Goal: Task Accomplishment & Management: Complete application form

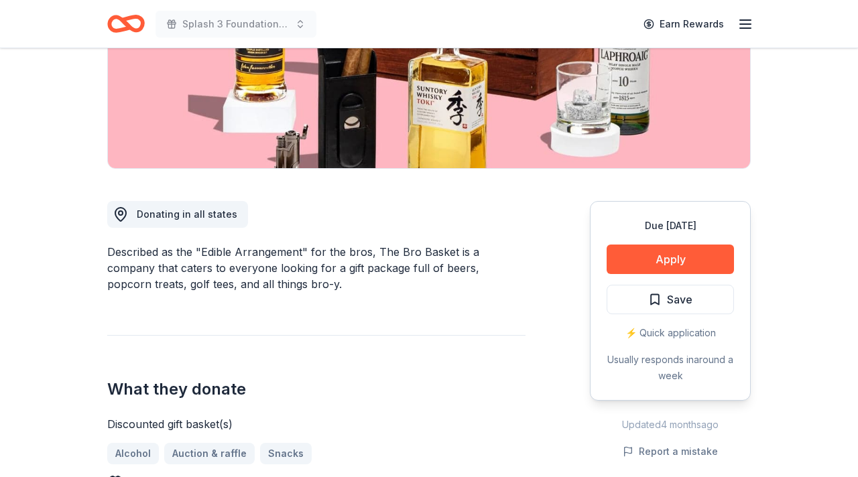
scroll to position [251, 0]
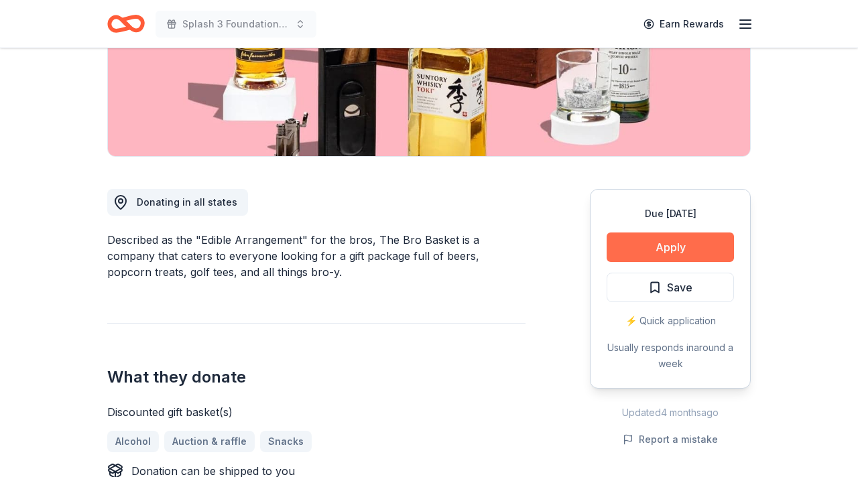
click at [665, 249] on button "Apply" at bounding box center [670, 247] width 127 height 29
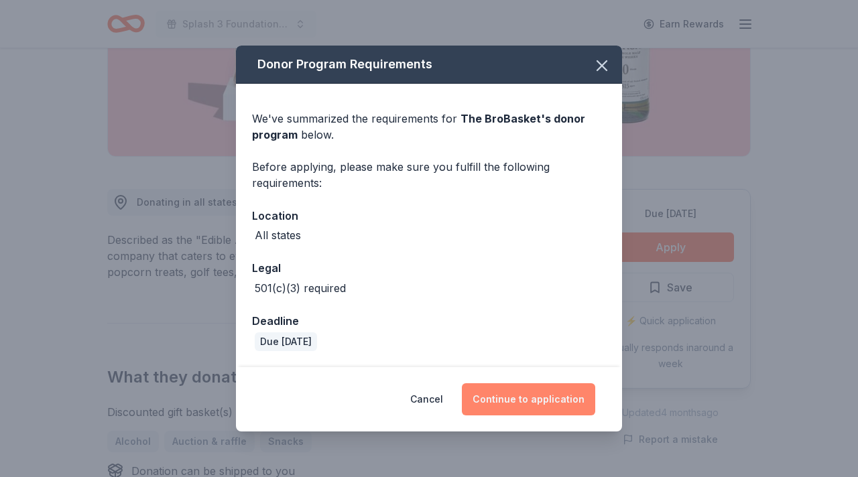
click at [534, 398] on button "Continue to application" at bounding box center [528, 399] width 133 height 32
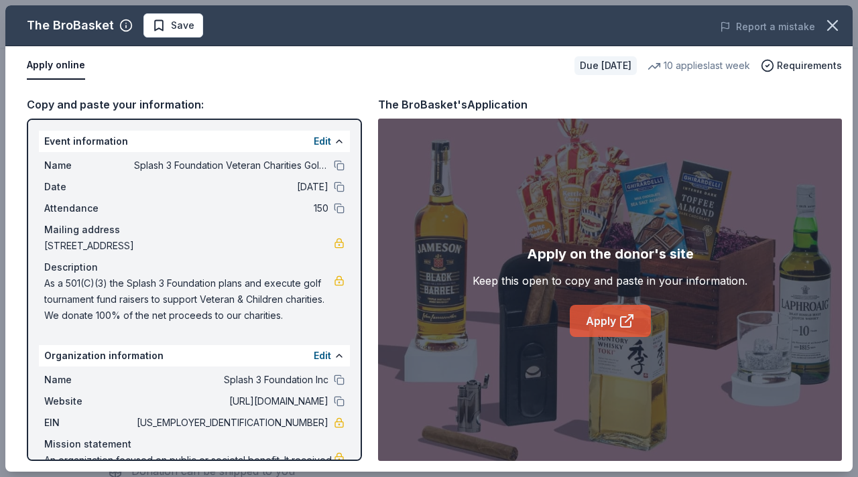
click at [609, 320] on link "Apply" at bounding box center [610, 321] width 81 height 32
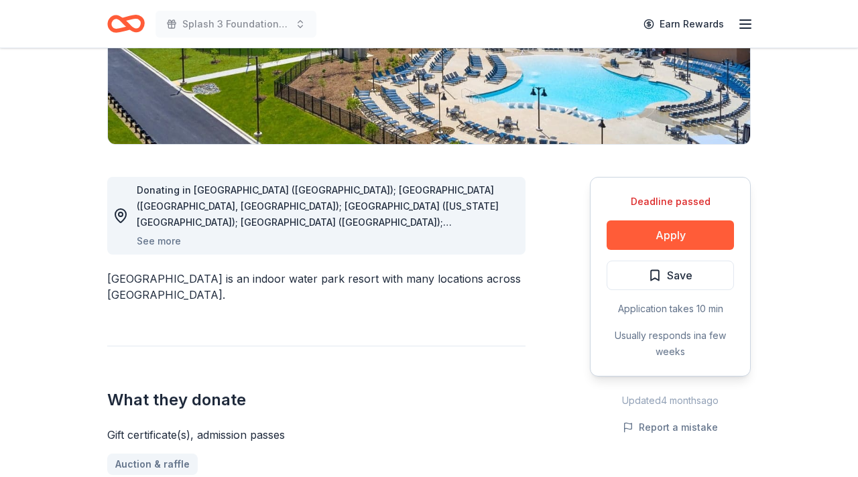
scroll to position [263, 0]
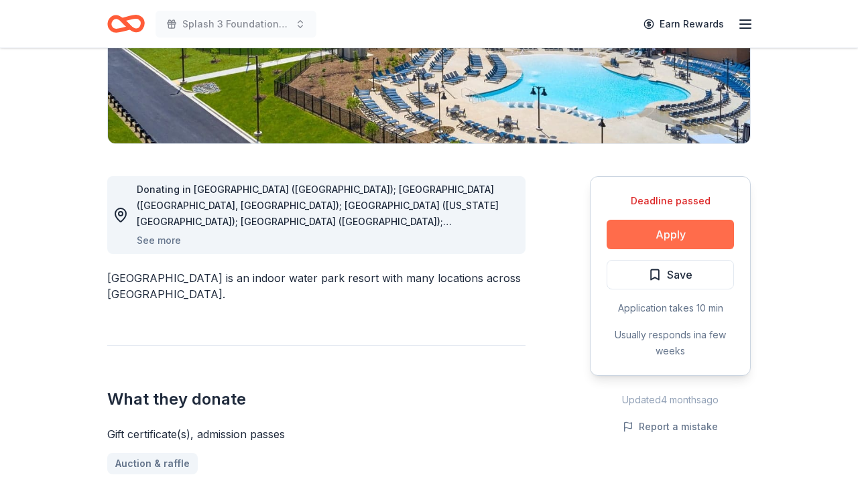
click at [670, 232] on button "Apply" at bounding box center [670, 234] width 127 height 29
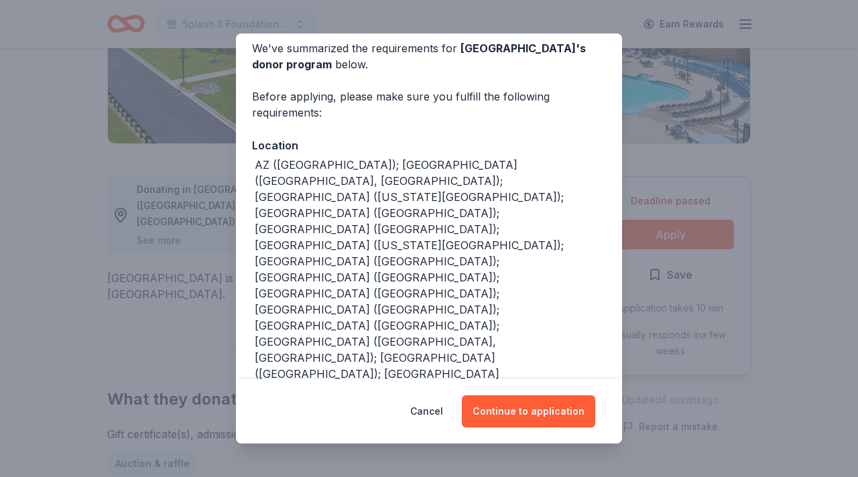
scroll to position [0, 0]
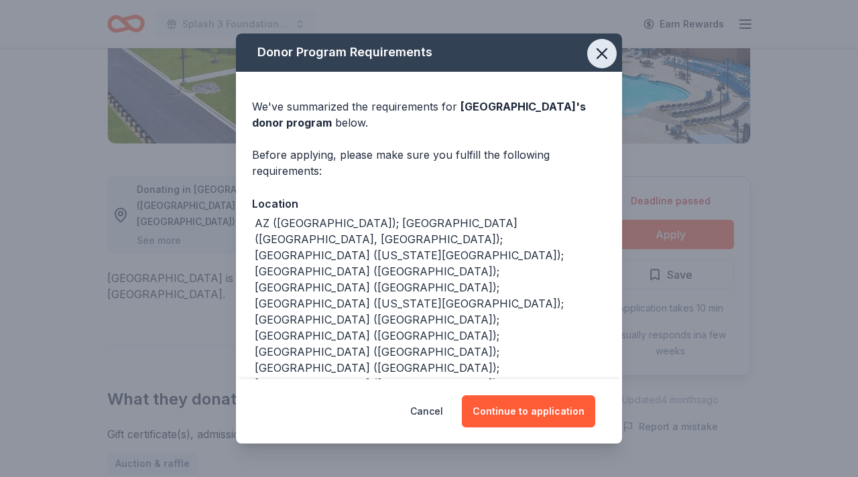
click at [604, 53] on icon "button" at bounding box center [602, 53] width 19 height 19
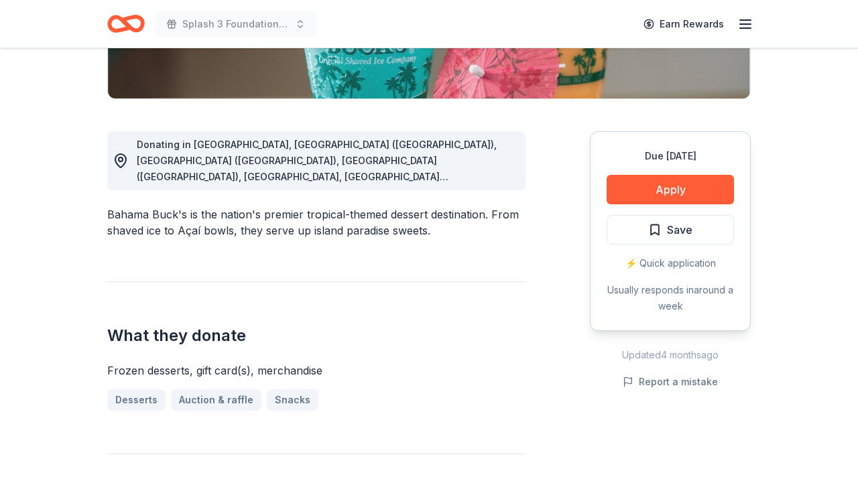
scroll to position [311, 0]
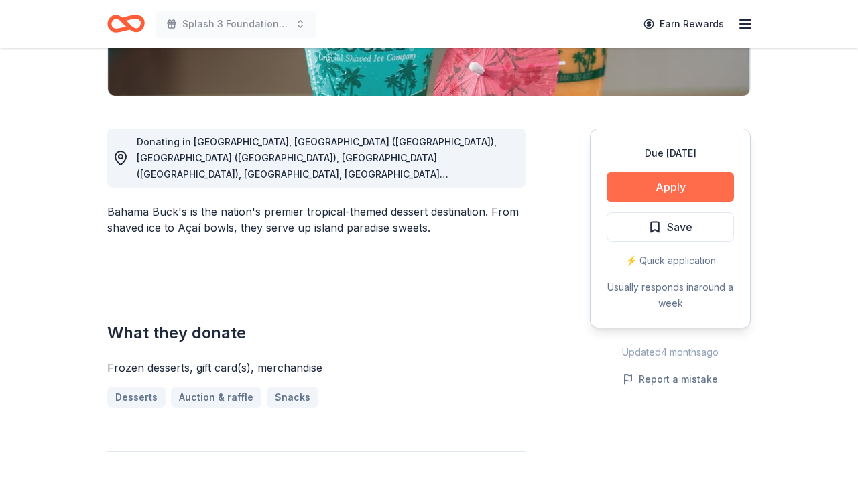
click at [665, 188] on button "Apply" at bounding box center [670, 186] width 127 height 29
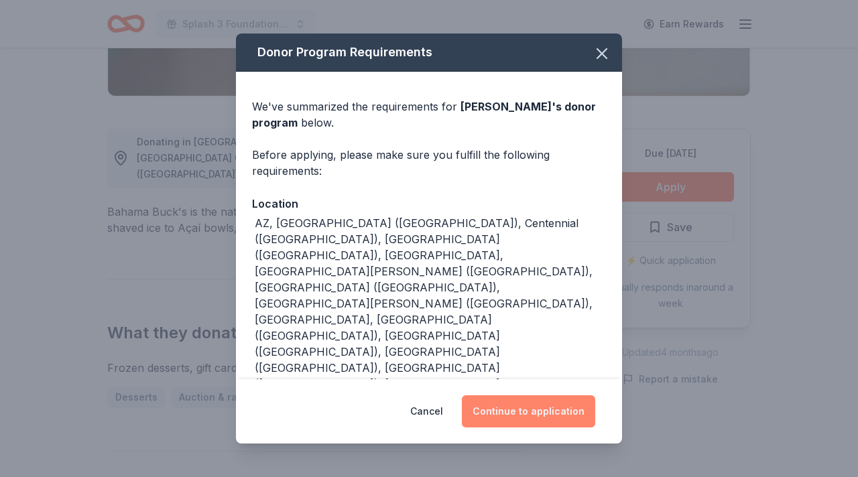
click at [530, 398] on button "Continue to application" at bounding box center [528, 412] width 133 height 32
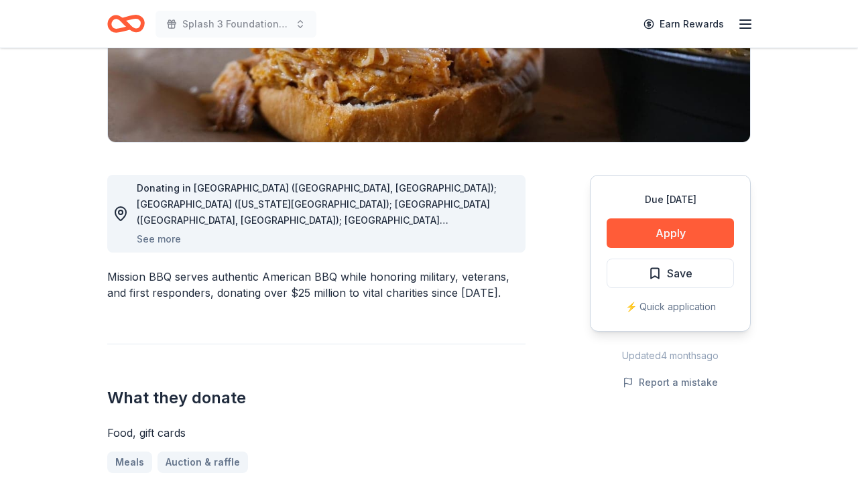
scroll to position [249, 0]
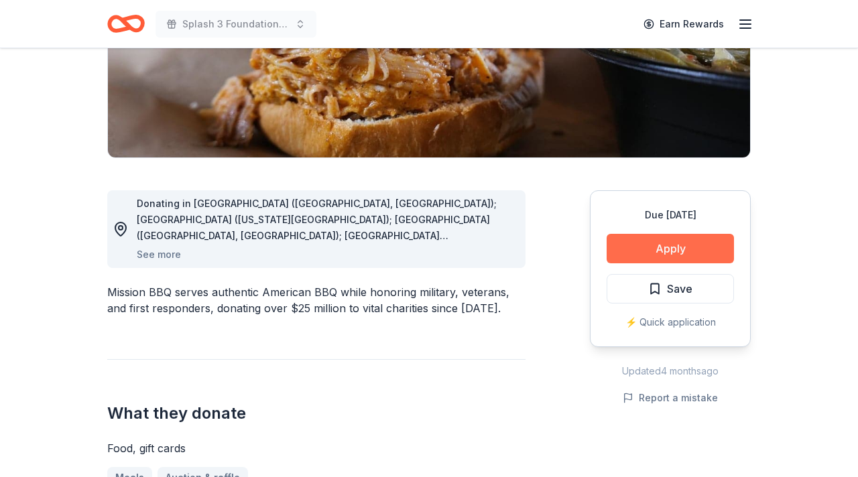
click at [668, 249] on button "Apply" at bounding box center [670, 248] width 127 height 29
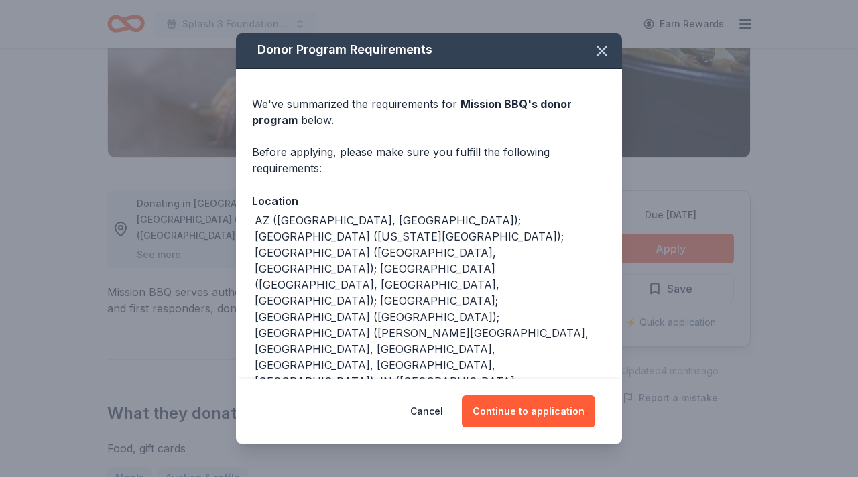
scroll to position [2, 0]
click at [606, 52] on icon "button" at bounding box center [602, 51] width 19 height 19
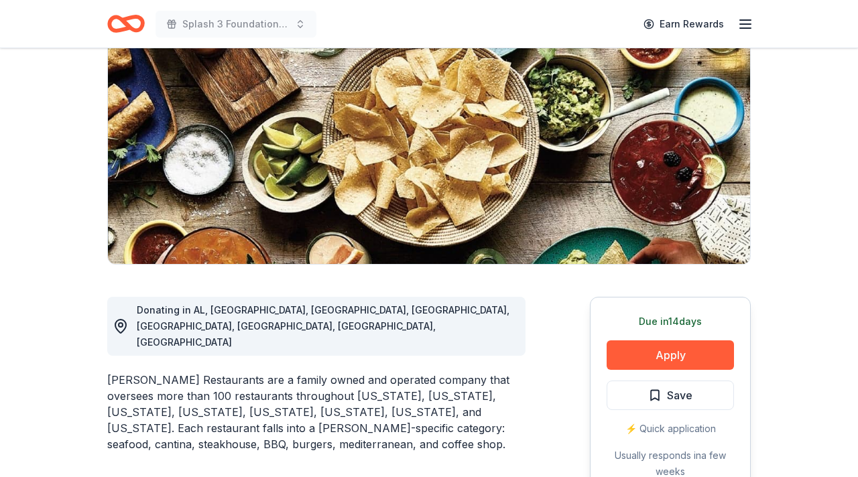
scroll to position [152, 0]
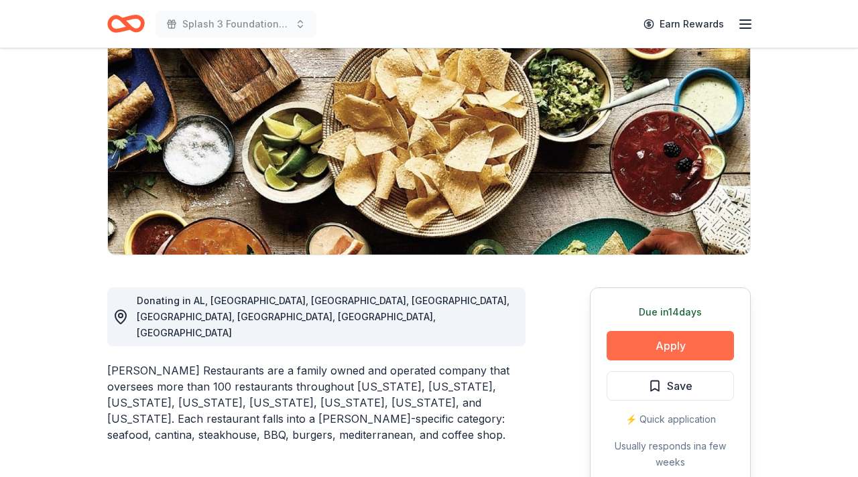
click at [665, 345] on button "Apply" at bounding box center [670, 345] width 127 height 29
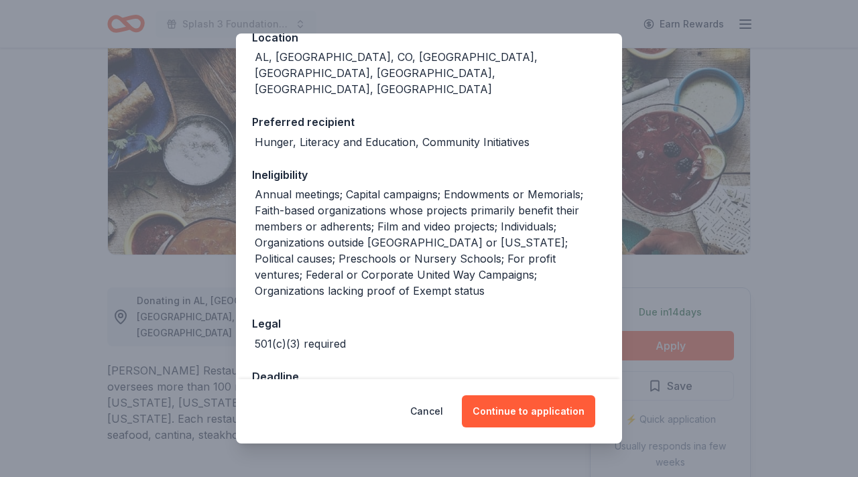
scroll to position [172, 0]
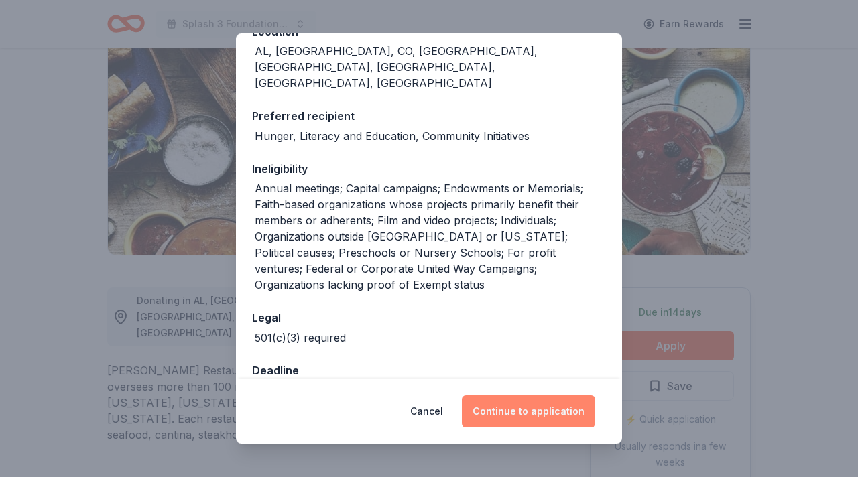
click at [511, 407] on button "Continue to application" at bounding box center [528, 412] width 133 height 32
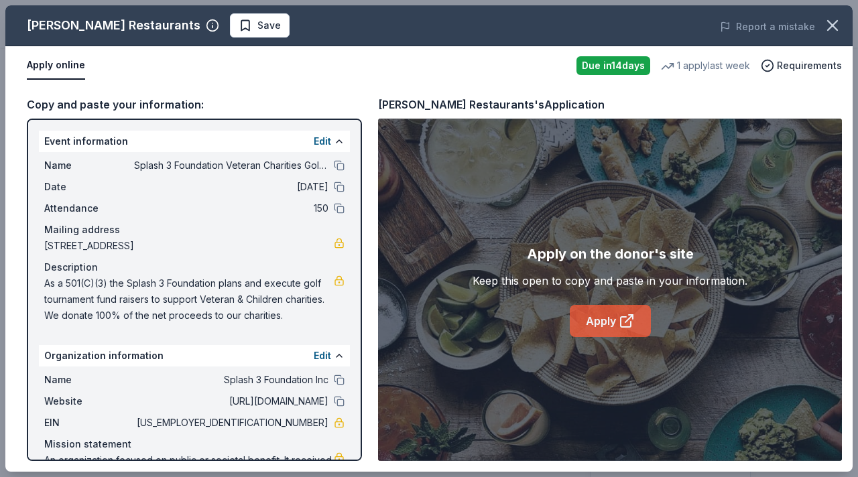
click at [606, 322] on link "Apply" at bounding box center [610, 321] width 81 height 32
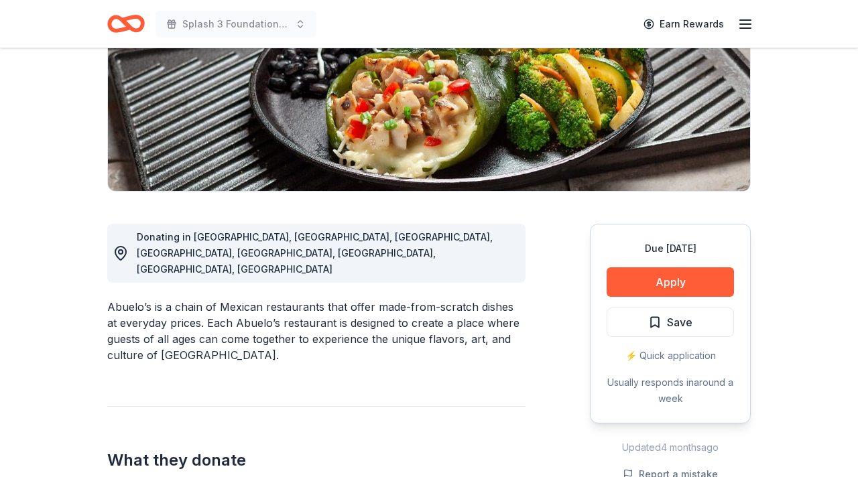
scroll to position [217, 0]
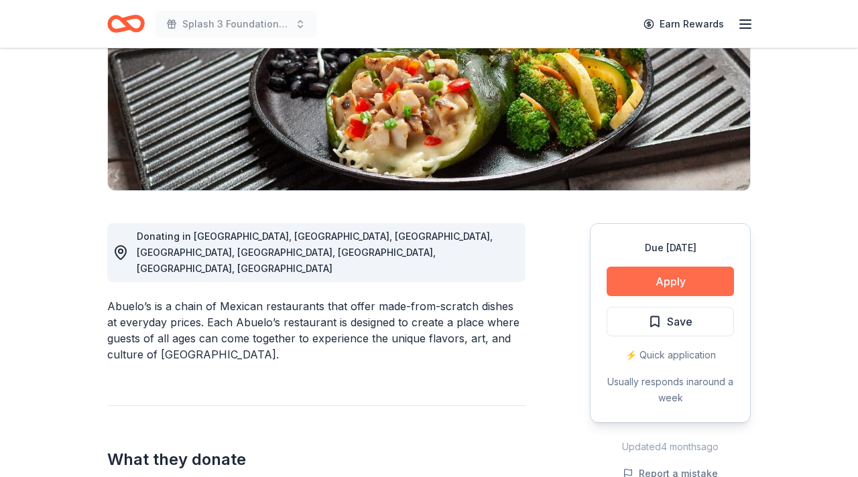
click at [670, 282] on button "Apply" at bounding box center [670, 281] width 127 height 29
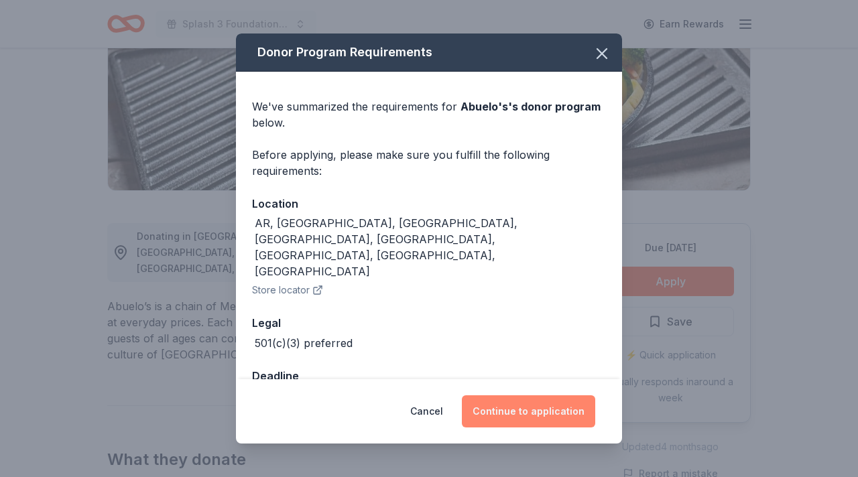
click at [532, 408] on button "Continue to application" at bounding box center [528, 412] width 133 height 32
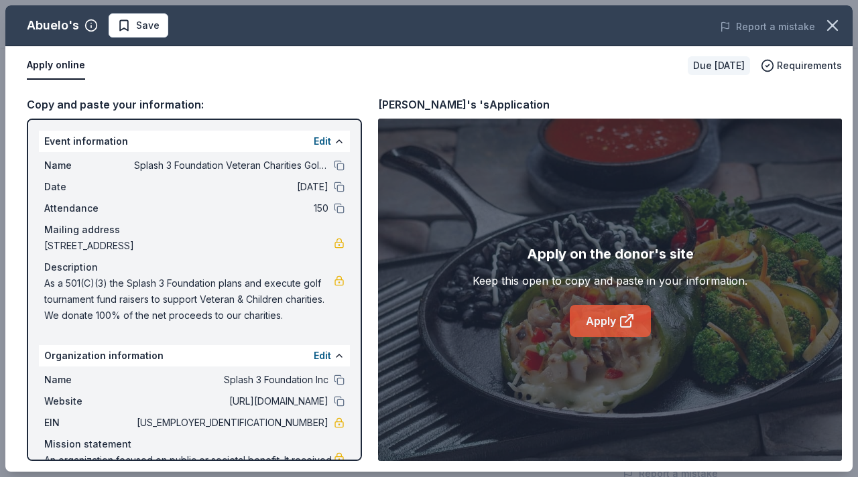
click at [601, 322] on link "Apply" at bounding box center [610, 321] width 81 height 32
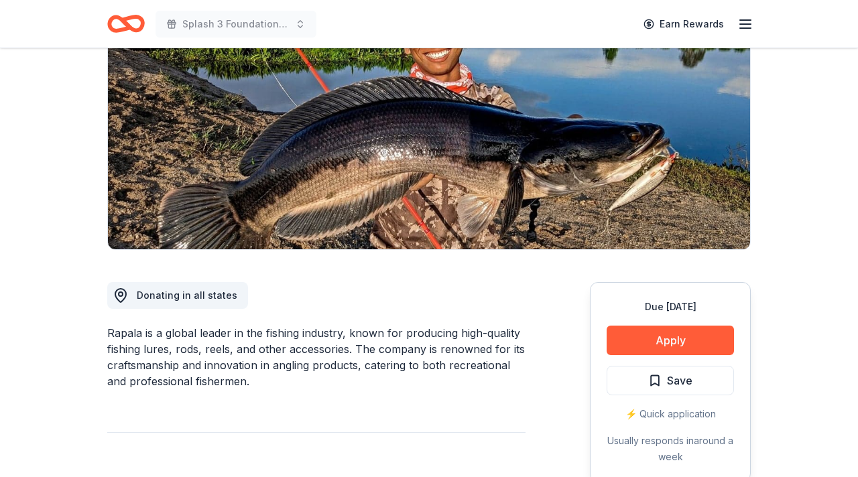
scroll to position [158, 0]
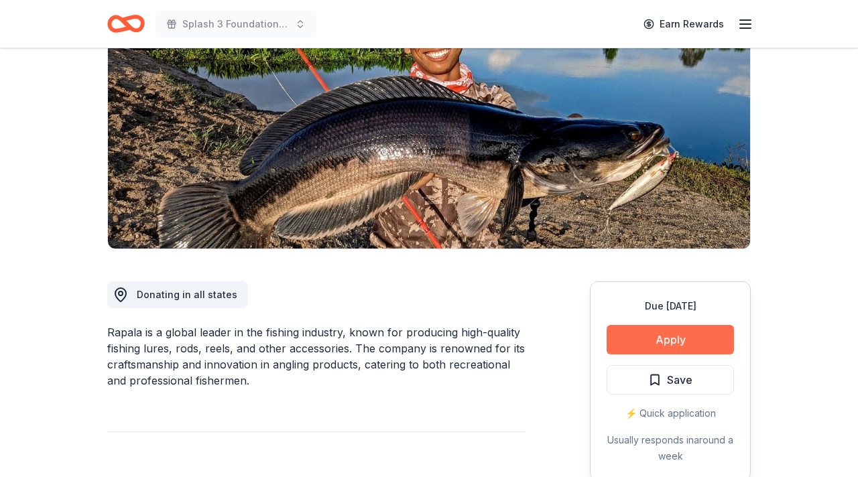
click at [666, 340] on button "Apply" at bounding box center [670, 339] width 127 height 29
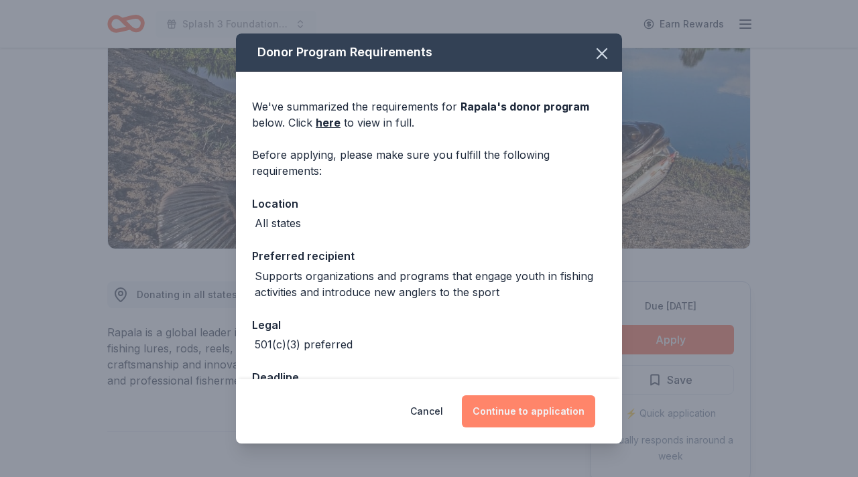
click at [530, 410] on button "Continue to application" at bounding box center [528, 412] width 133 height 32
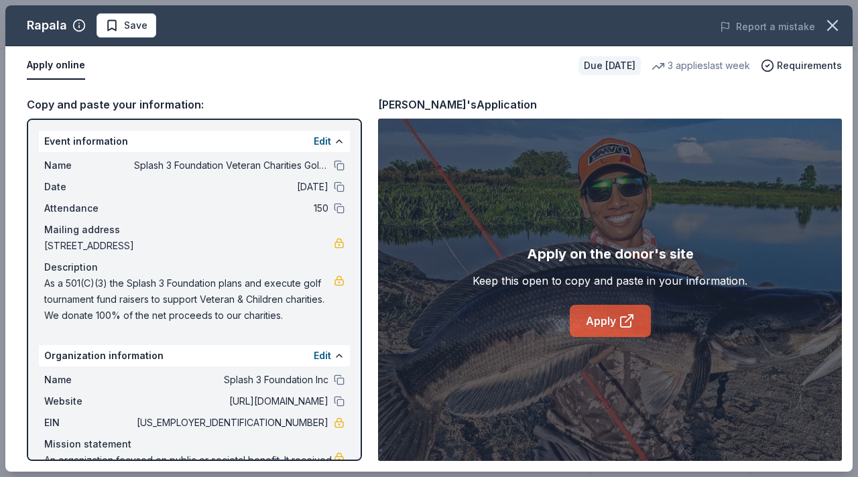
click at [599, 320] on link "Apply" at bounding box center [610, 321] width 81 height 32
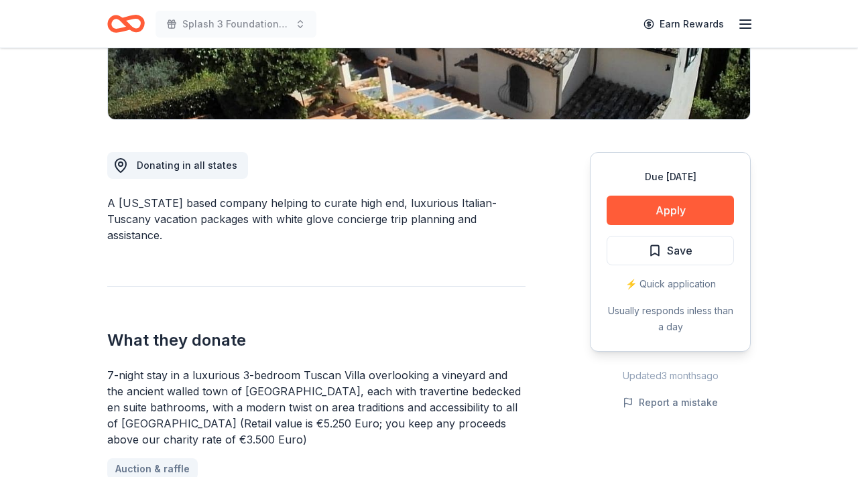
scroll to position [294, 0]
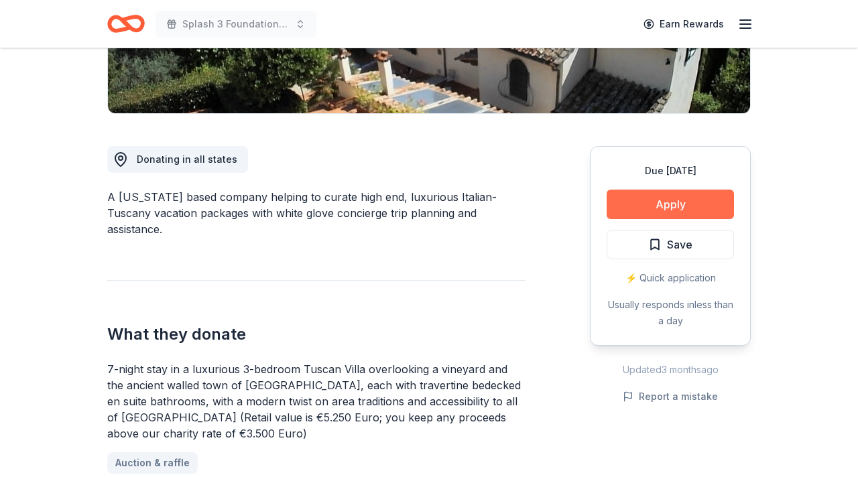
click at [670, 203] on button "Apply" at bounding box center [670, 204] width 127 height 29
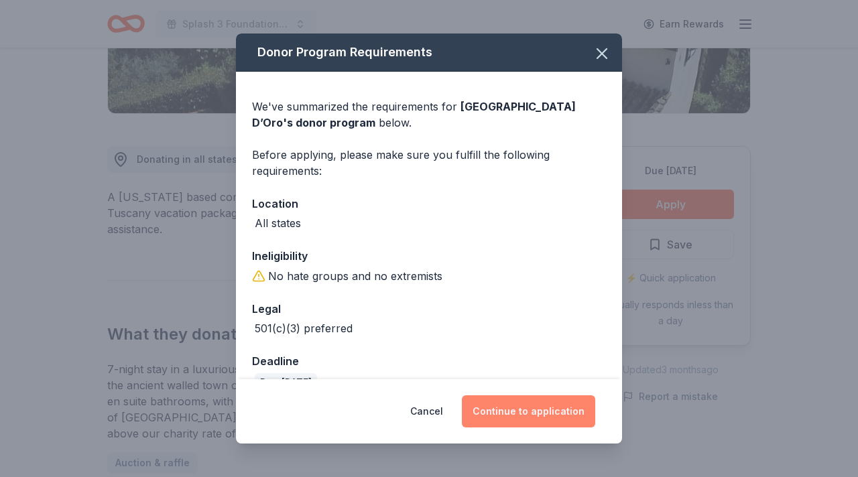
click at [526, 410] on button "Continue to application" at bounding box center [528, 412] width 133 height 32
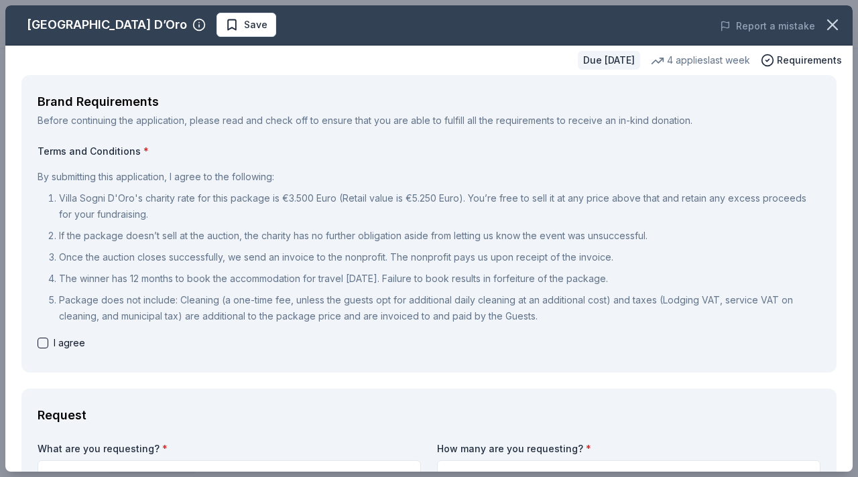
scroll to position [0, 0]
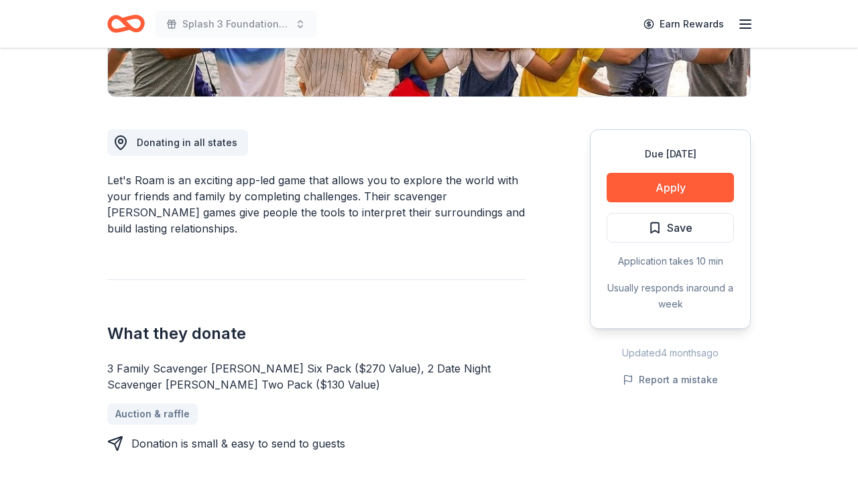
scroll to position [310, 0]
click at [671, 188] on button "Apply" at bounding box center [670, 188] width 127 height 29
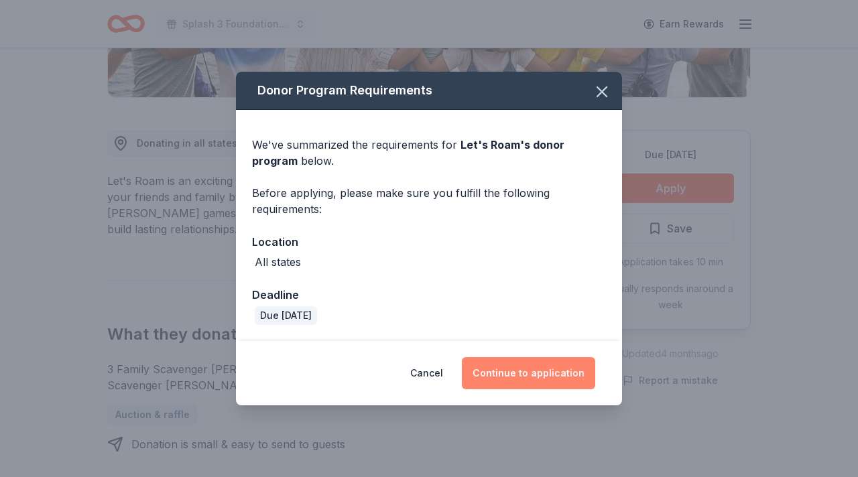
click at [528, 373] on button "Continue to application" at bounding box center [528, 373] width 133 height 32
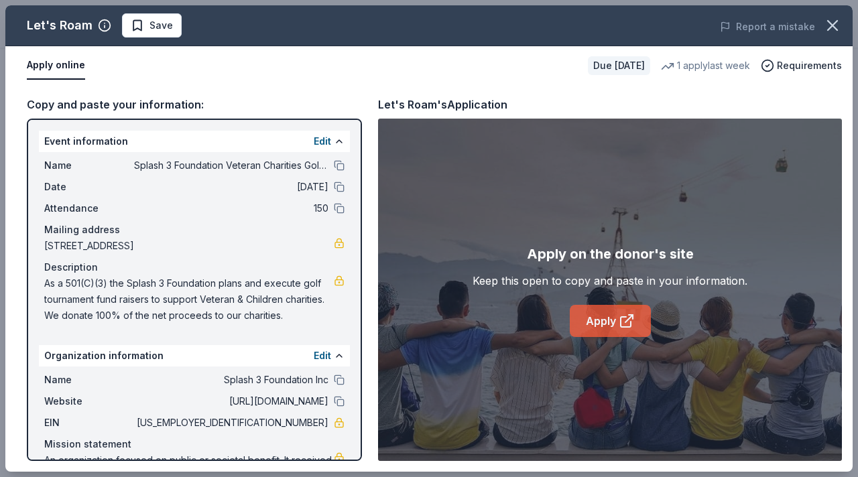
click at [599, 322] on link "Apply" at bounding box center [610, 321] width 81 height 32
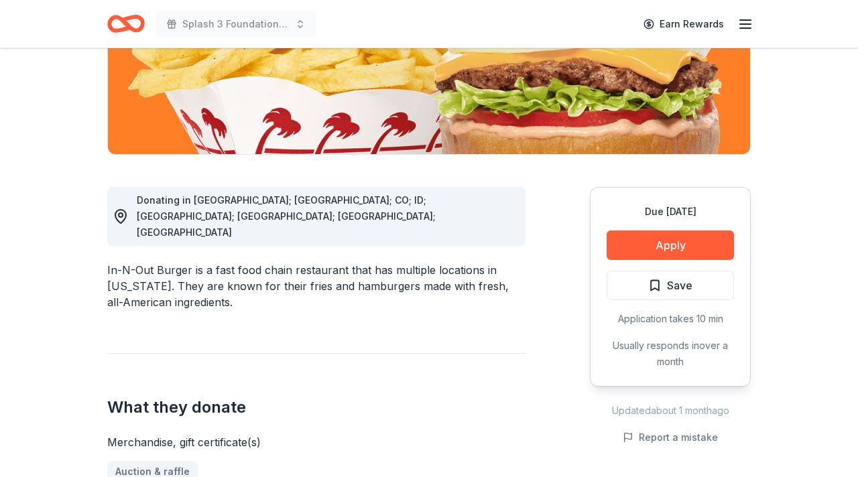
scroll to position [257, 0]
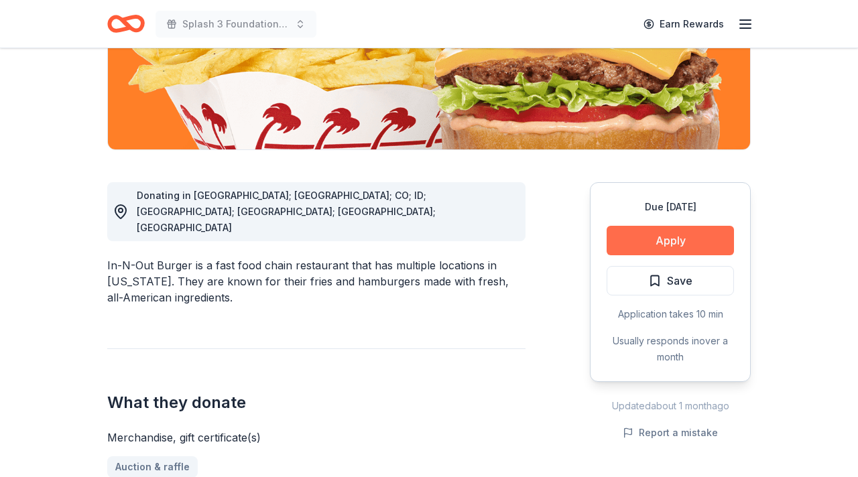
click at [665, 238] on button "Apply" at bounding box center [670, 240] width 127 height 29
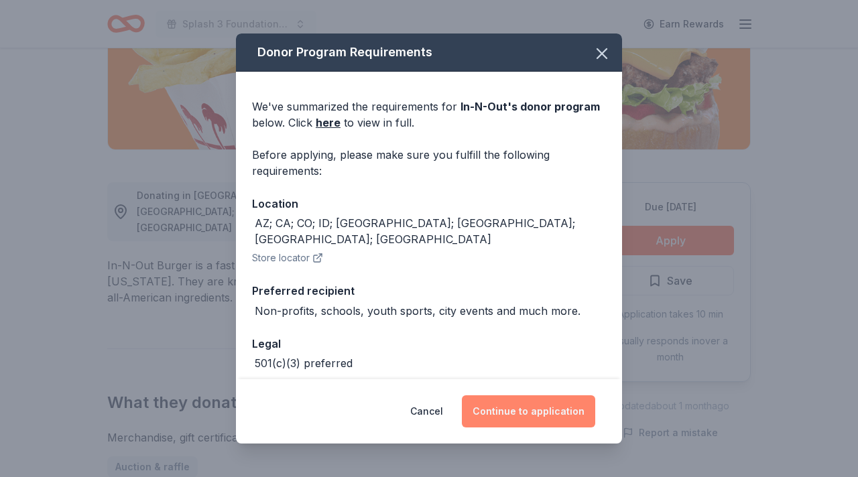
click at [530, 413] on button "Continue to application" at bounding box center [528, 412] width 133 height 32
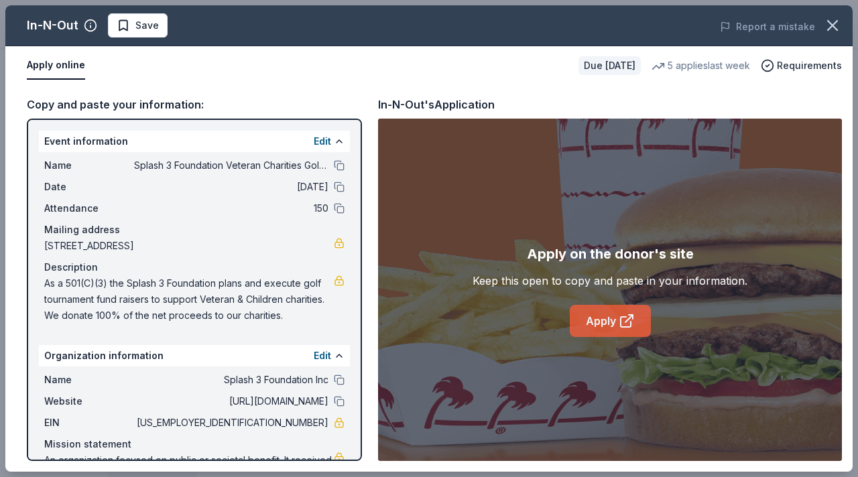
click at [600, 318] on link "Apply" at bounding box center [610, 321] width 81 height 32
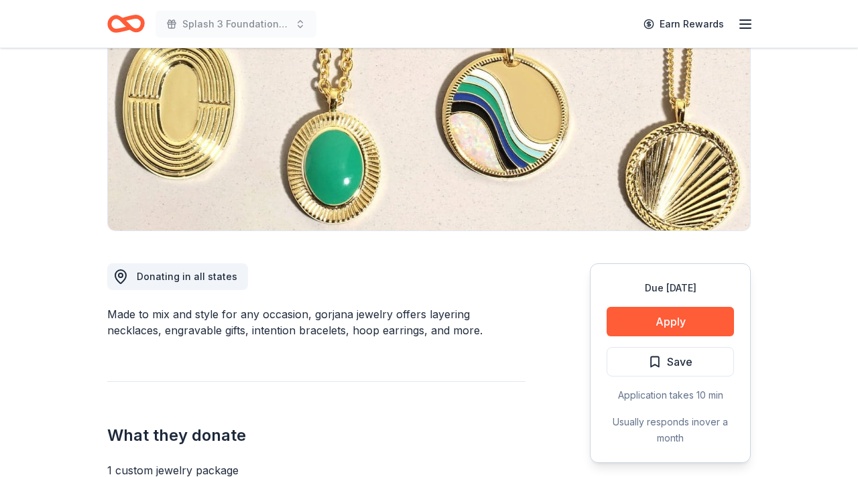
scroll to position [184, 0]
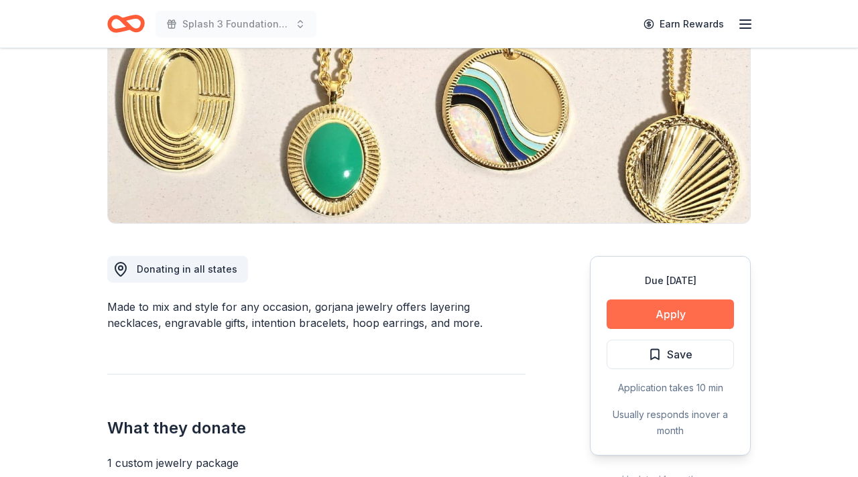
click at [668, 312] on button "Apply" at bounding box center [670, 314] width 127 height 29
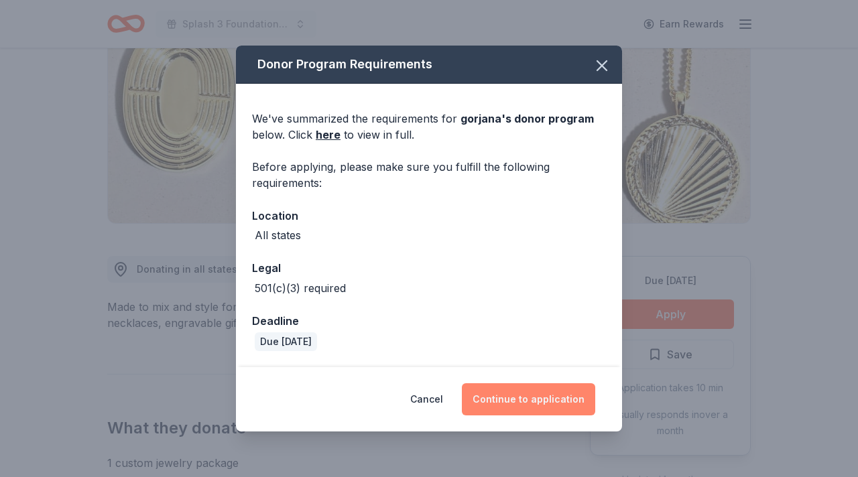
click at [530, 400] on button "Continue to application" at bounding box center [528, 399] width 133 height 32
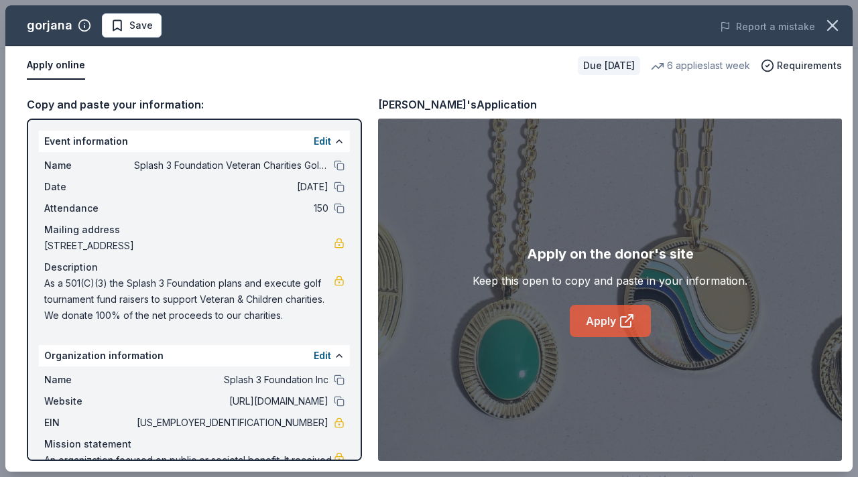
click at [603, 320] on link "Apply" at bounding box center [610, 321] width 81 height 32
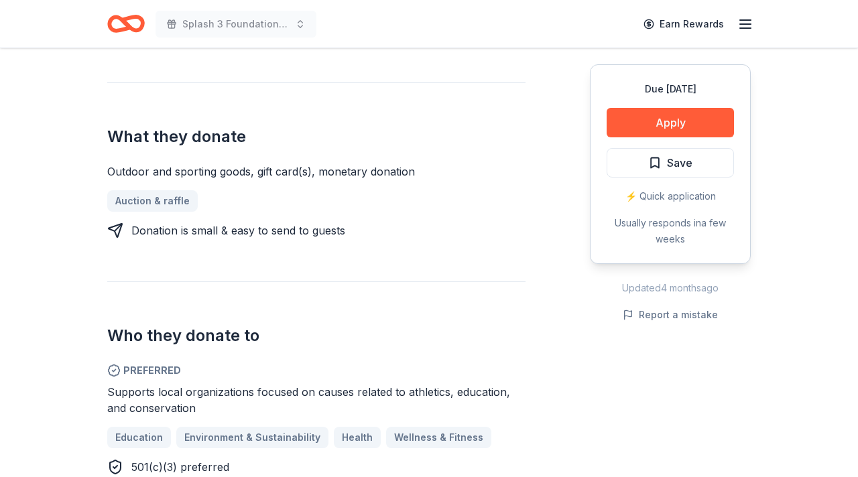
scroll to position [544, 0]
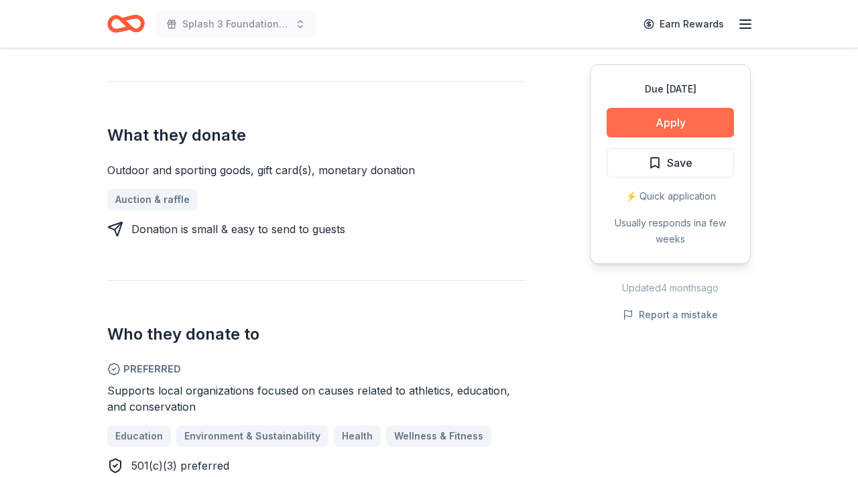
click at [665, 120] on button "Apply" at bounding box center [670, 122] width 127 height 29
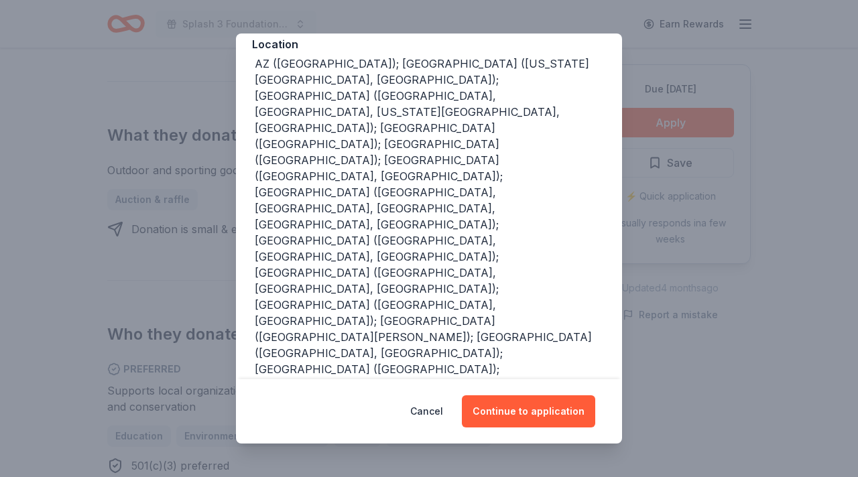
scroll to position [0, 0]
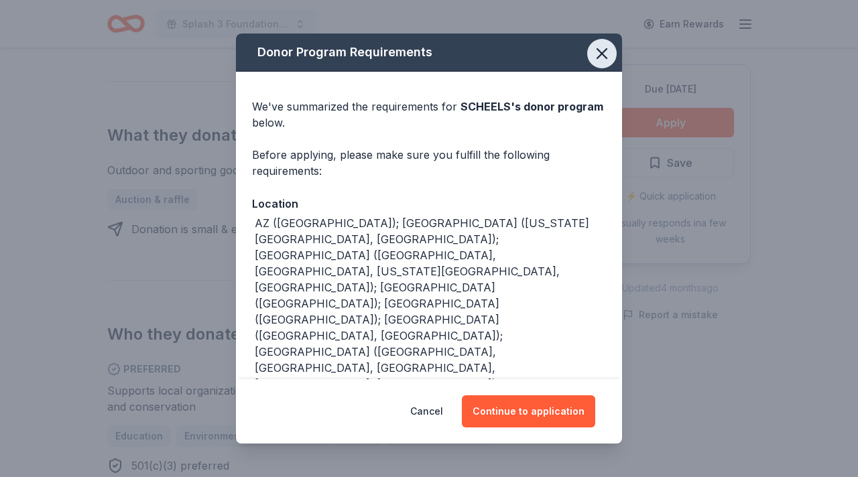
click at [603, 51] on icon "button" at bounding box center [602, 53] width 19 height 19
